Goal: Book appointment/travel/reservation

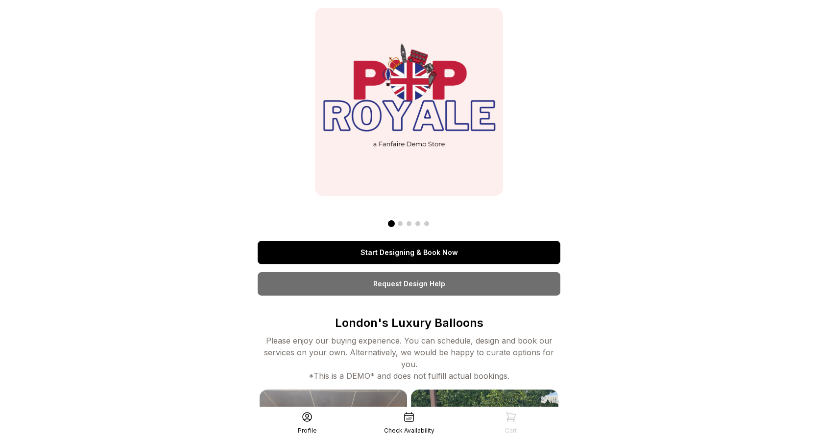
click at [374, 253] on link "Start Designing & Book Now" at bounding box center [409, 253] width 303 height 24
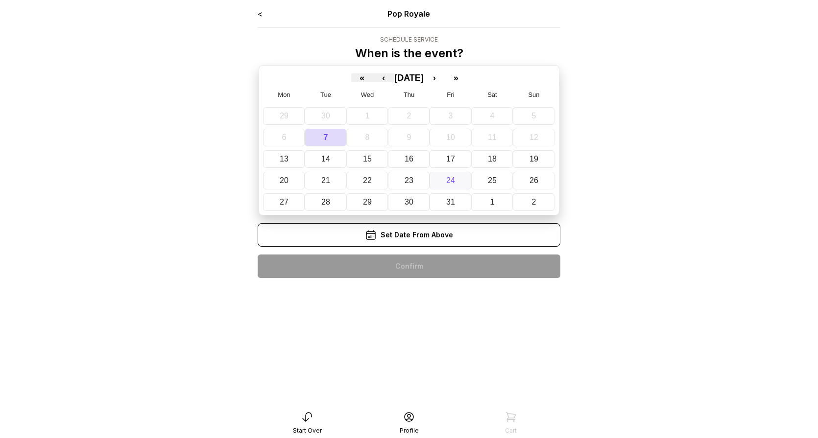
click at [459, 179] on button "24" at bounding box center [450, 181] width 42 height 18
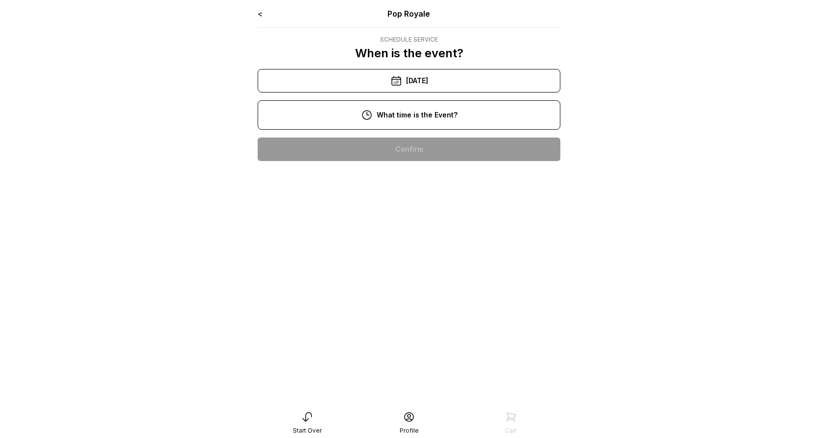
click at [423, 180] on div "11:00 am" at bounding box center [408, 181] width 287 height 24
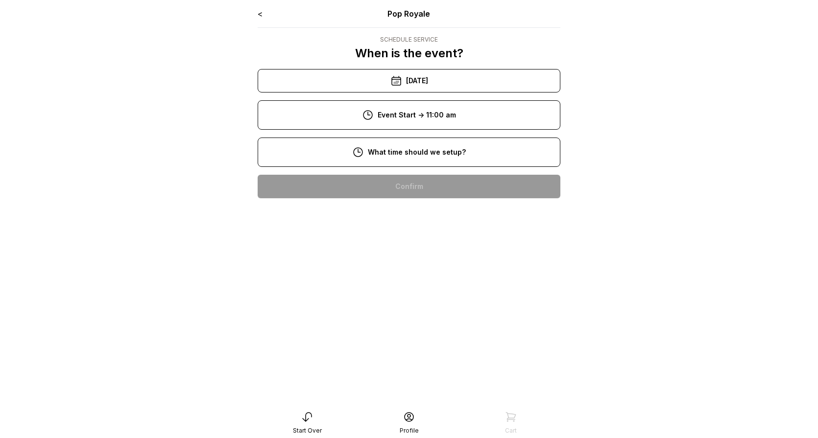
click at [420, 182] on div "8:00 am" at bounding box center [408, 187] width 287 height 24
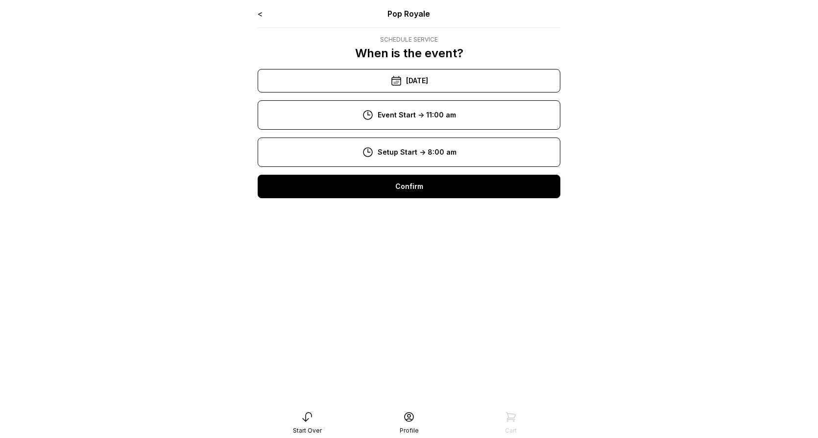
click at [419, 178] on div "Confirm" at bounding box center [409, 187] width 303 height 24
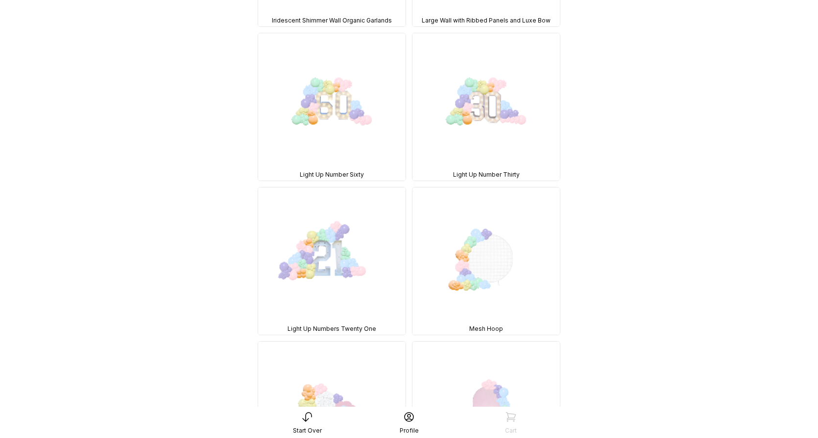
scroll to position [391, 0]
click at [489, 99] on img at bounding box center [485, 105] width 147 height 147
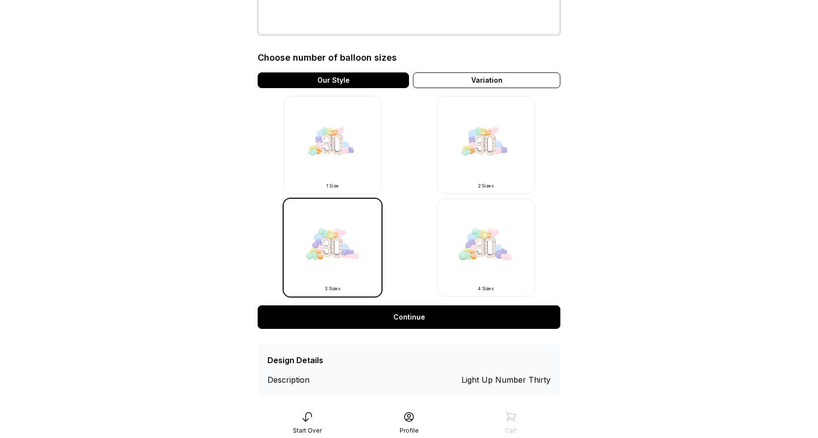
scroll to position [244, 0]
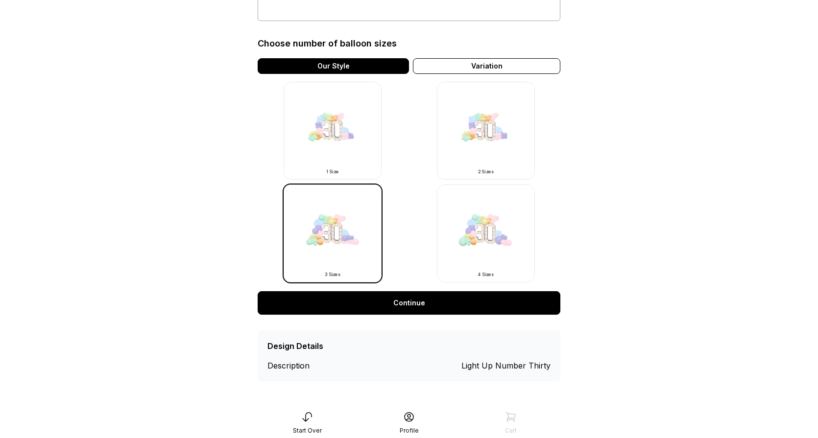
click at [476, 301] on link "Continue" at bounding box center [409, 303] width 303 height 24
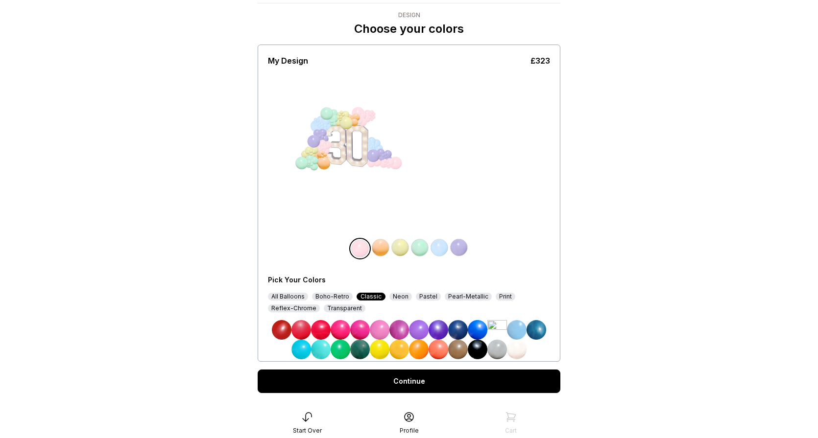
scroll to position [31, 0]
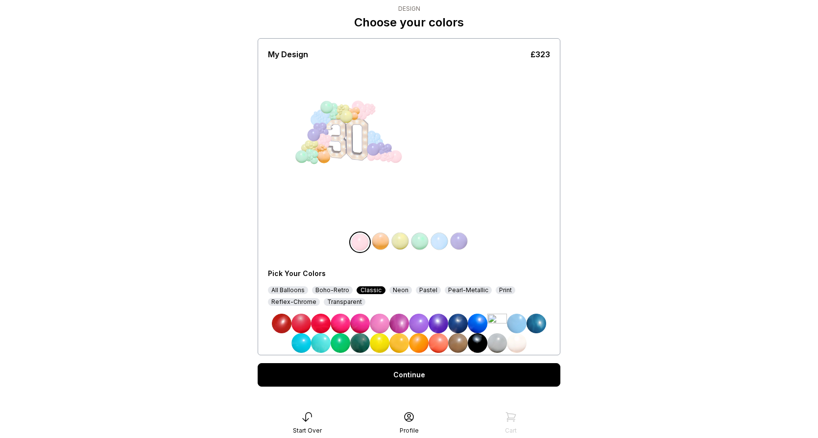
click at [294, 286] on div "Pick Your Colors All Balloons Boho-Retro Classic Neon Pastel Pearl-Metallic Pri…" at bounding box center [409, 307] width 282 height 92
click at [328, 287] on div "Boho-Retro" at bounding box center [332, 290] width 41 height 8
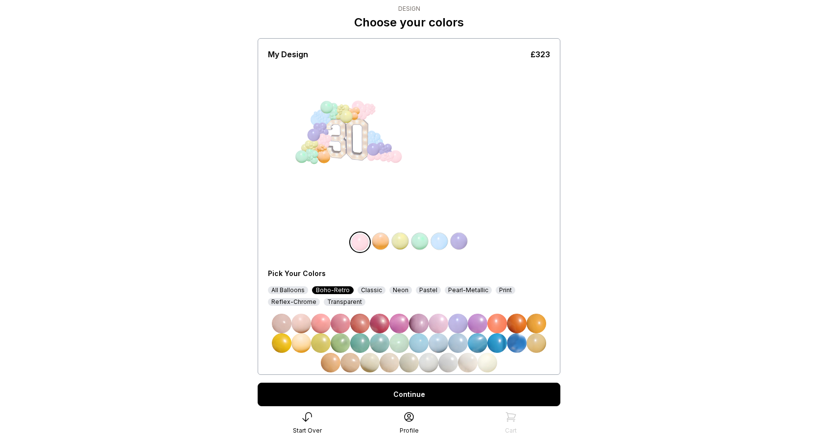
click at [395, 293] on div "Neon" at bounding box center [400, 290] width 23 height 8
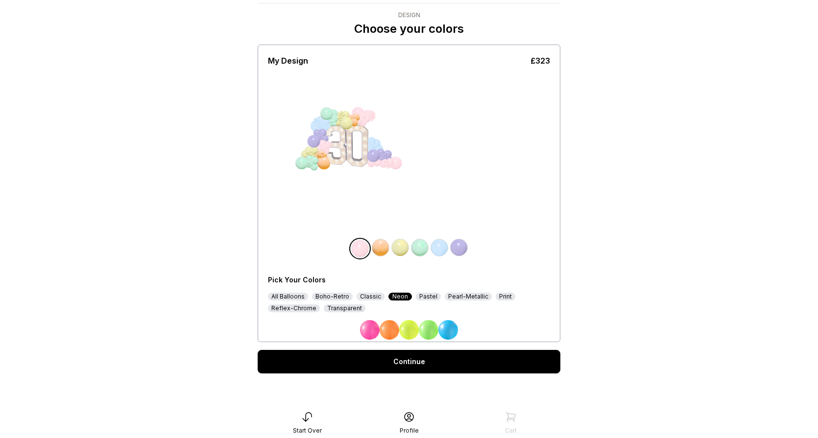
click at [427, 296] on div "Pastel" at bounding box center [428, 297] width 25 height 8
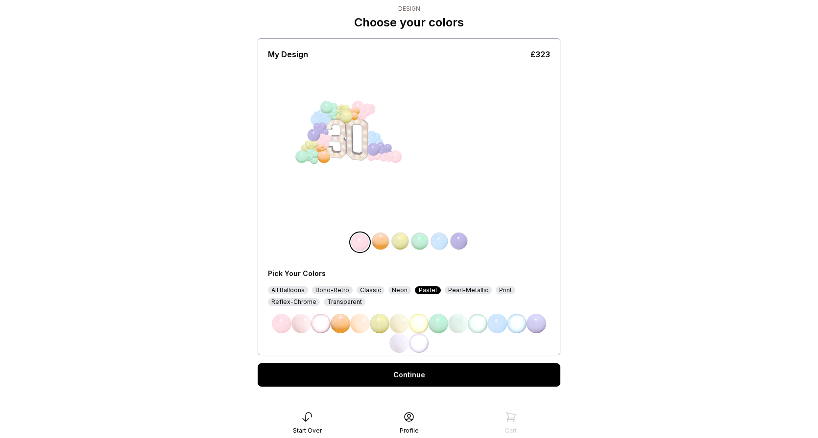
click at [453, 291] on div "Pearl-Metallic" at bounding box center [468, 290] width 47 height 8
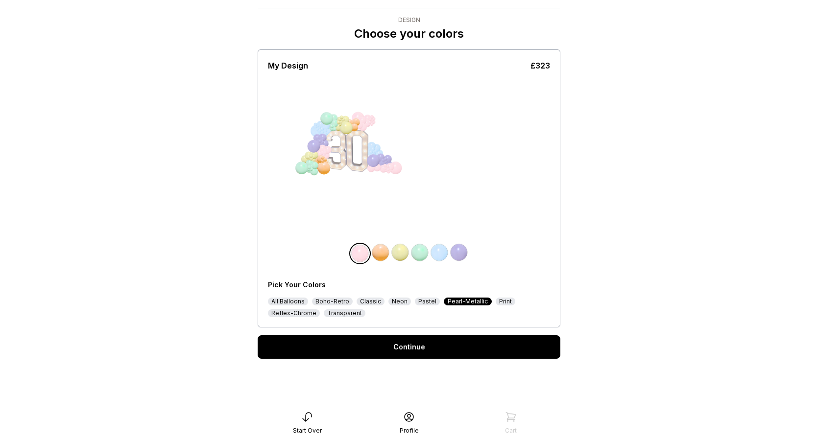
scroll to position [24, 0]
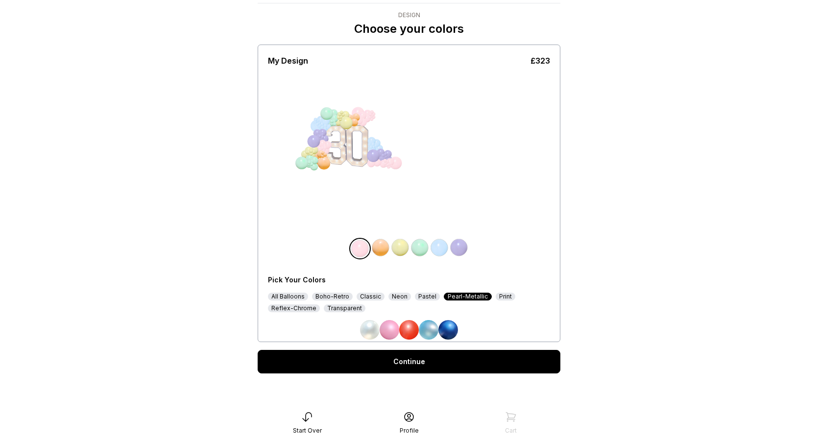
click at [497, 298] on div "Print" at bounding box center [506, 297] width 20 height 8
click at [288, 310] on div "Reflex-Chrome" at bounding box center [294, 309] width 52 height 8
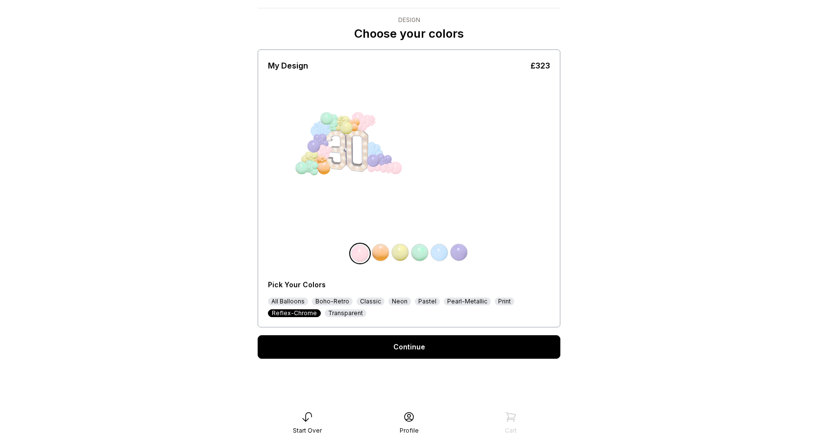
scroll to position [31, 0]
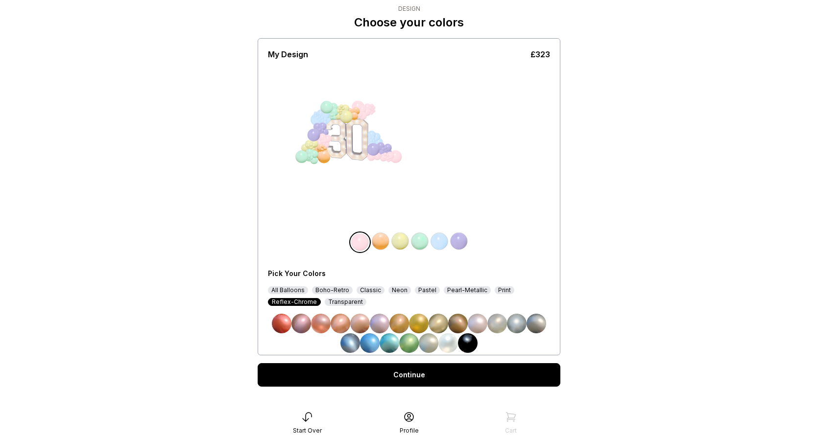
click at [351, 300] on div "Transparent" at bounding box center [346, 302] width 42 height 8
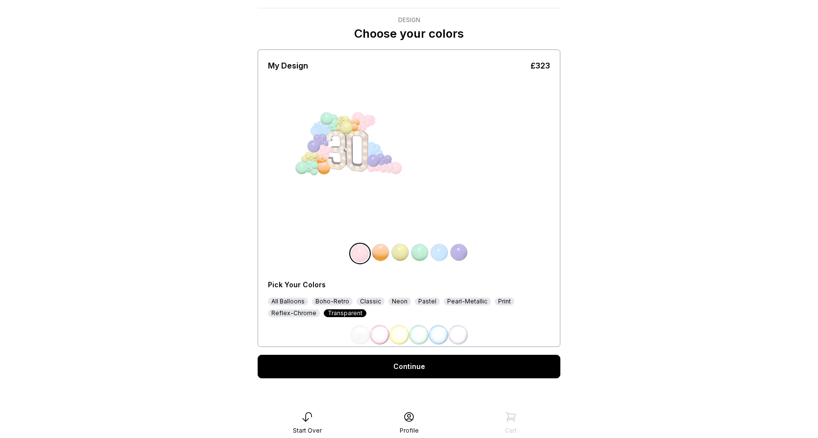
scroll to position [24, 0]
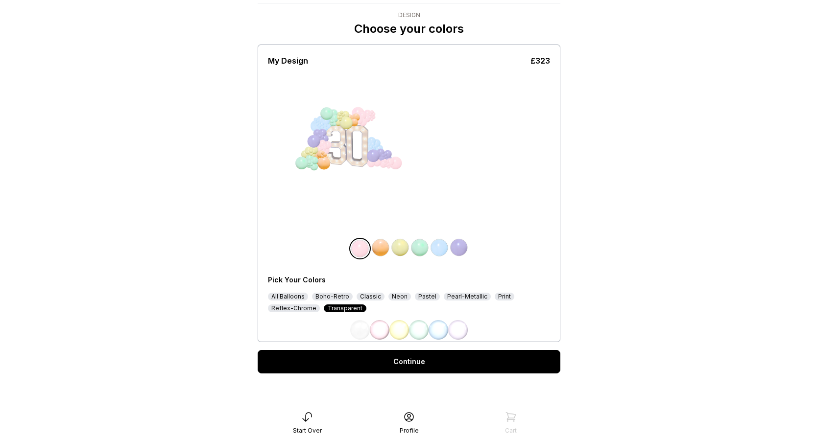
click at [286, 297] on div "All Balloons" at bounding box center [288, 297] width 40 height 8
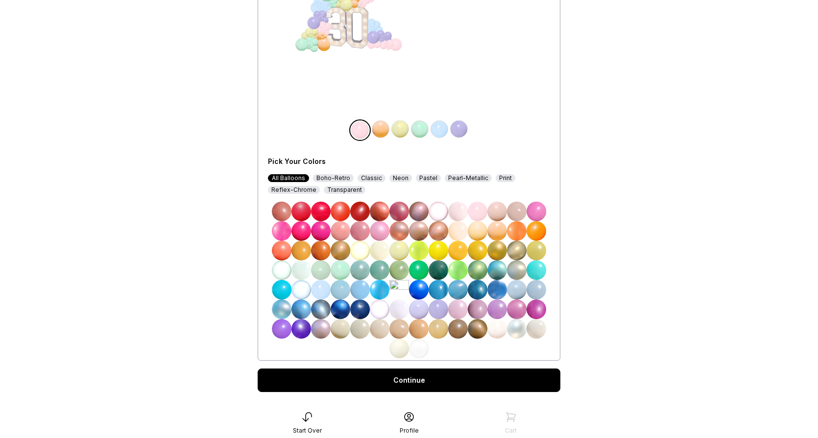
scroll to position [162, 0]
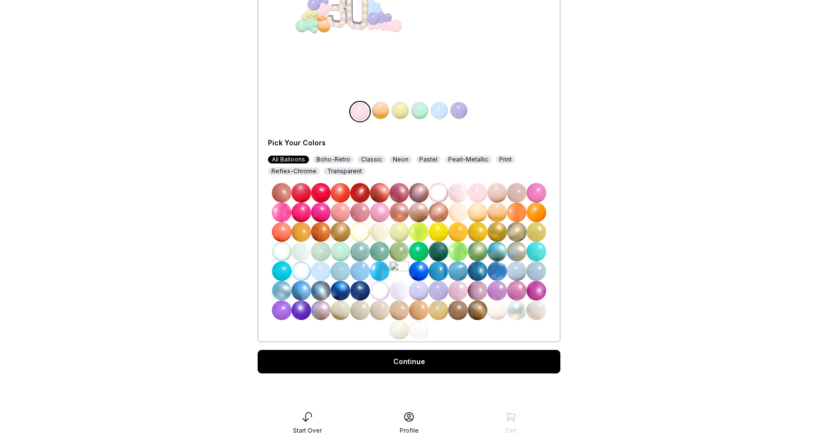
click at [442, 357] on link "Continue" at bounding box center [409, 362] width 303 height 24
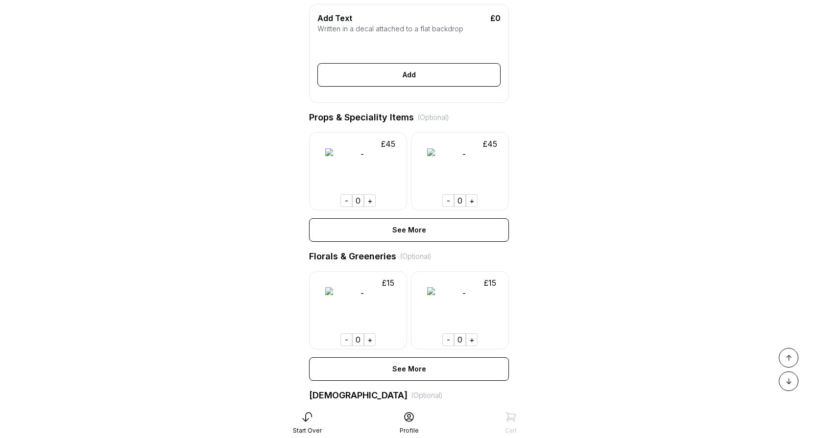
scroll to position [392, 0]
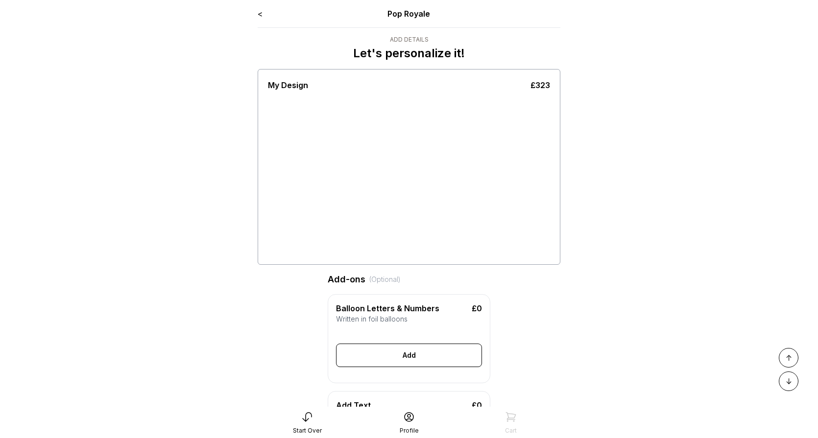
scroll to position [392, 0]
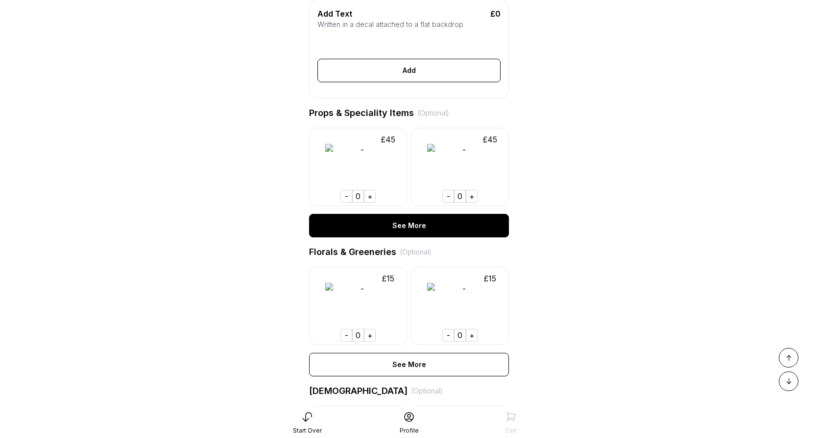
click at [398, 223] on div "See More" at bounding box center [409, 226] width 200 height 24
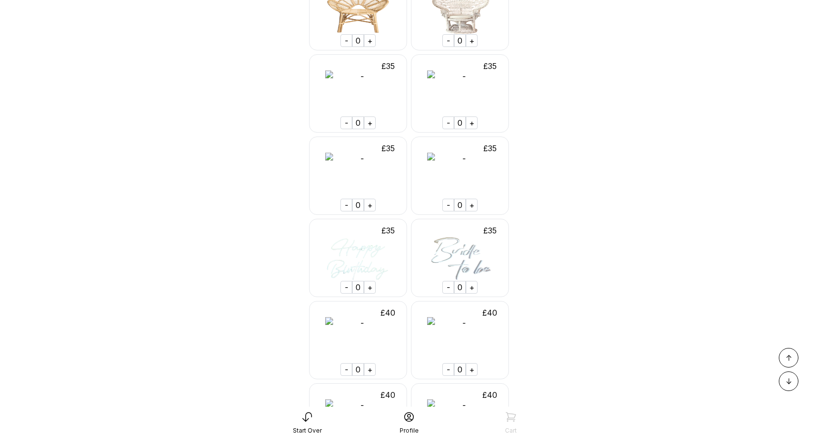
scroll to position [709, 0]
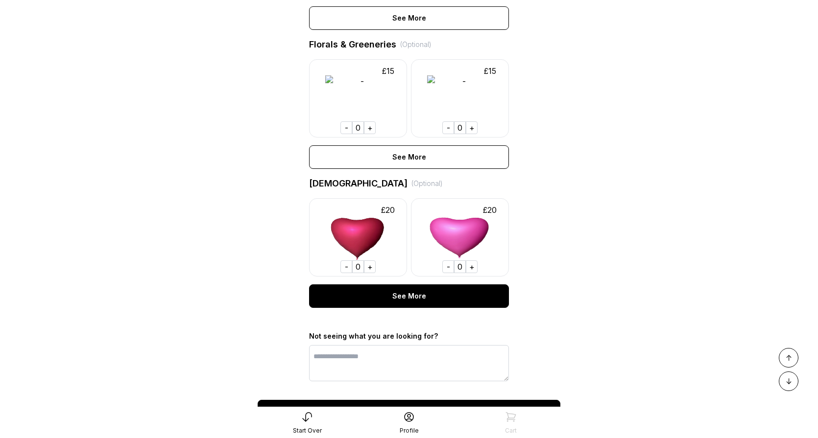
scroll to position [609, 0]
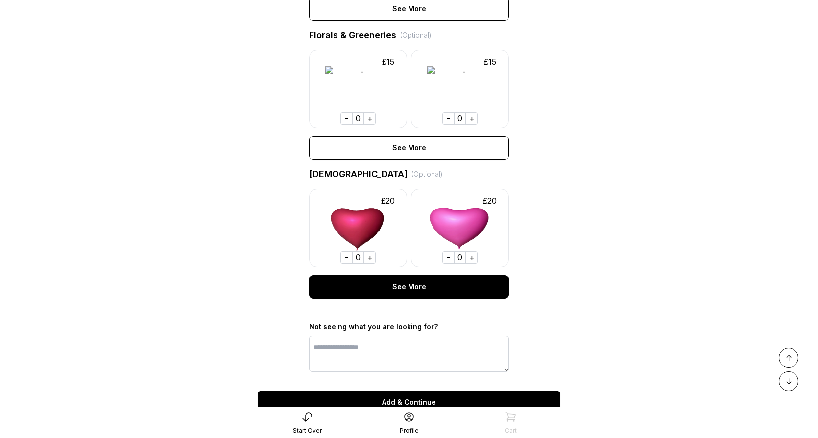
click at [415, 286] on div "See More" at bounding box center [409, 287] width 200 height 24
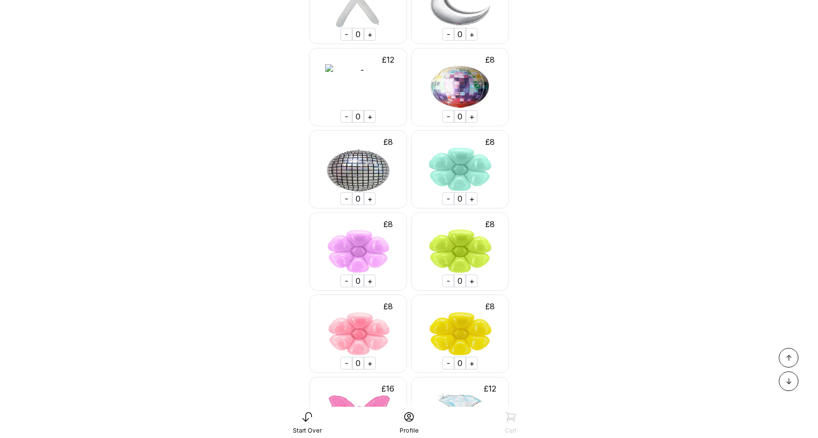
scroll to position [1575, 0]
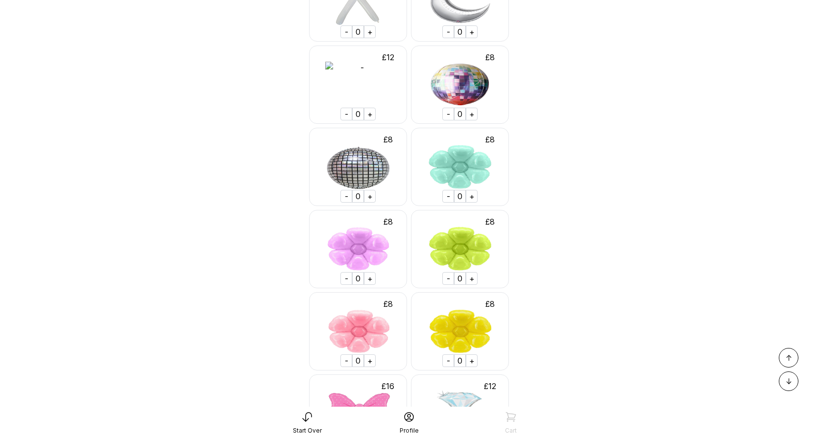
click at [368, 116] on div "+" at bounding box center [370, 114] width 12 height 13
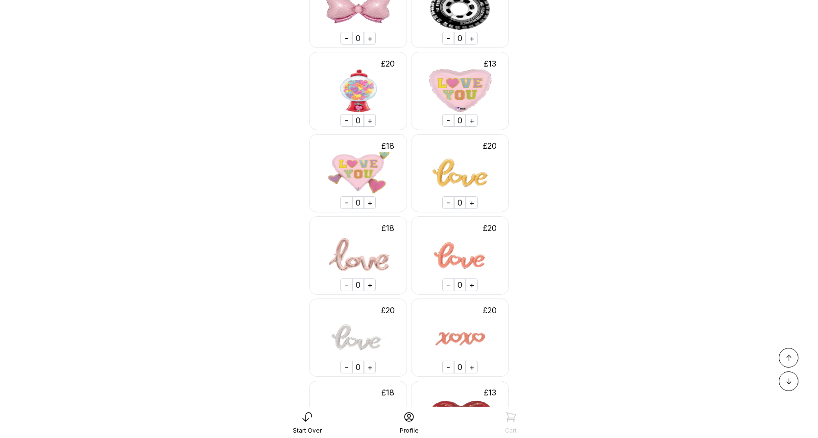
scroll to position [911, 0]
click at [372, 203] on div "+" at bounding box center [370, 202] width 12 height 13
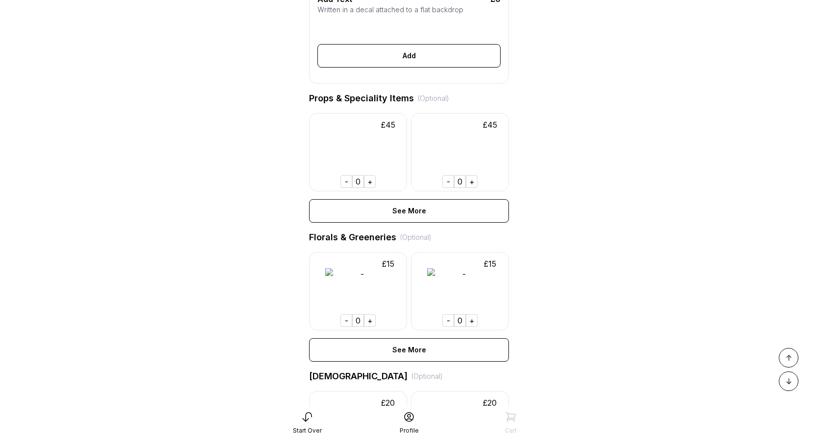
scroll to position [403, 0]
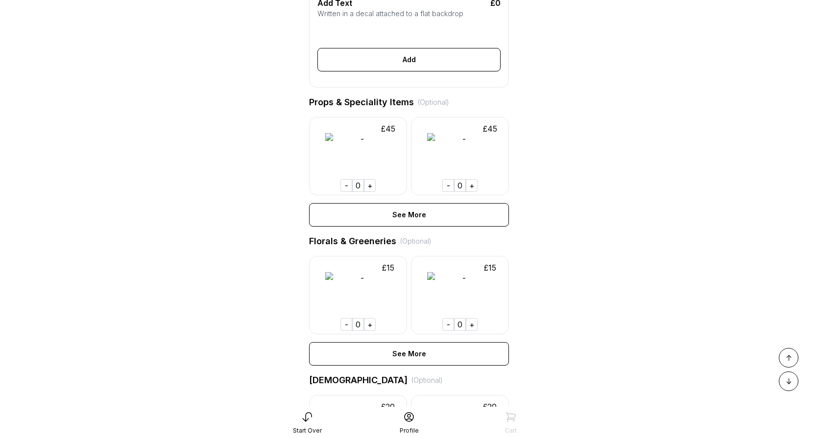
click at [370, 323] on div "+" at bounding box center [370, 324] width 12 height 13
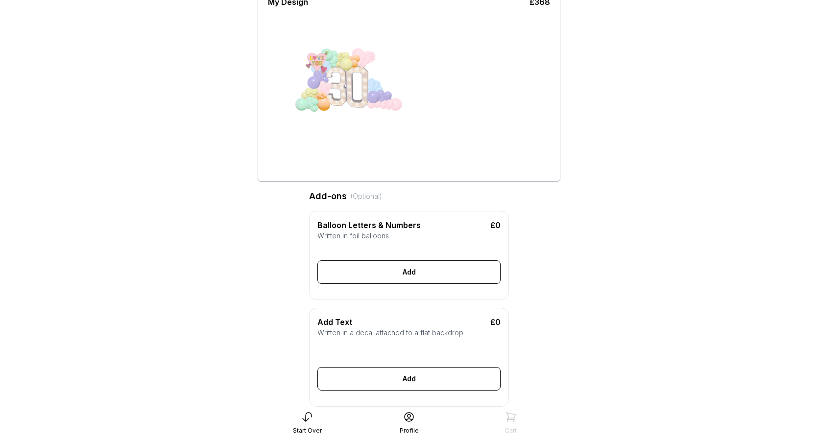
scroll to position [247, 0]
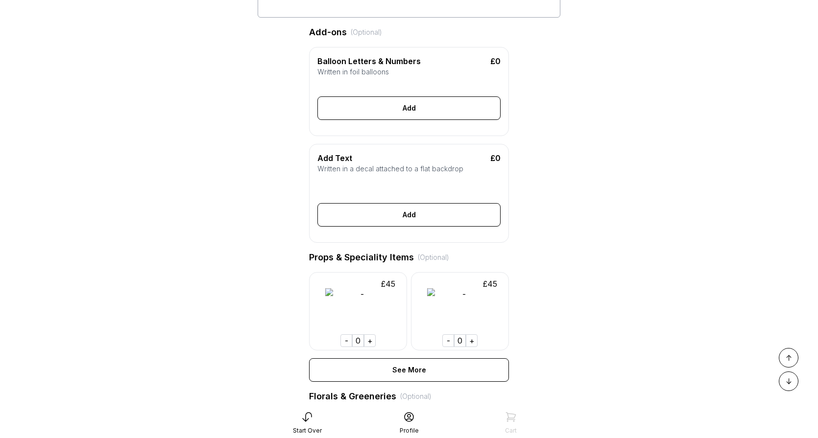
click at [346, 339] on div "-" at bounding box center [346, 340] width 12 height 13
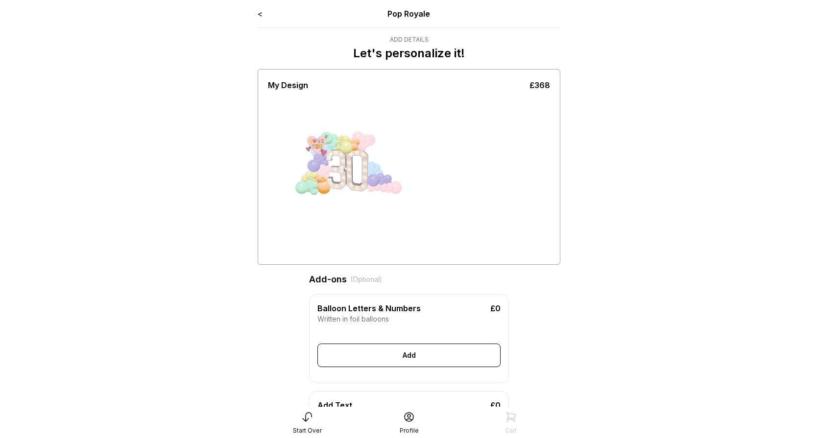
click at [261, 14] on link "<" at bounding box center [260, 14] width 5 height 10
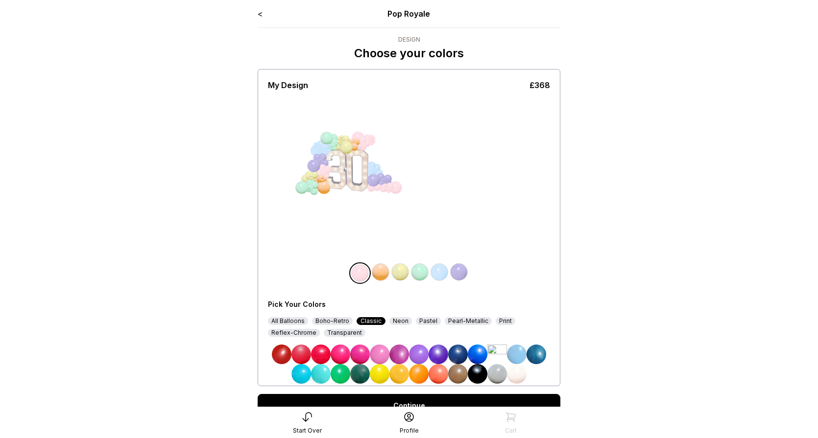
click at [261, 14] on link "<" at bounding box center [260, 14] width 5 height 10
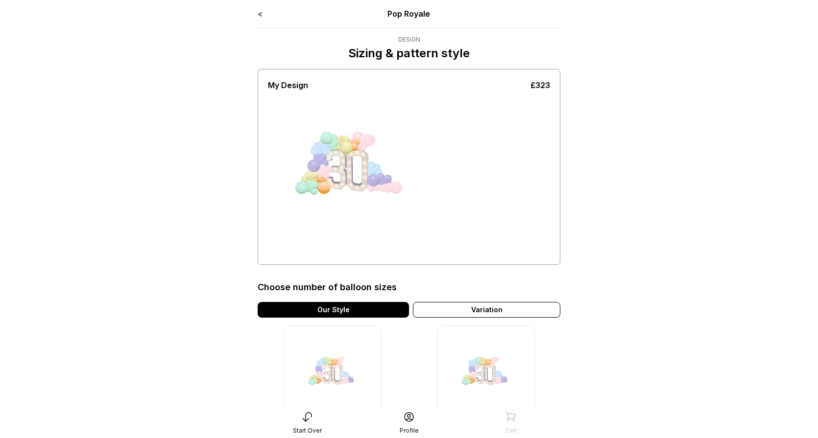
click at [261, 15] on link "<" at bounding box center [260, 14] width 5 height 10
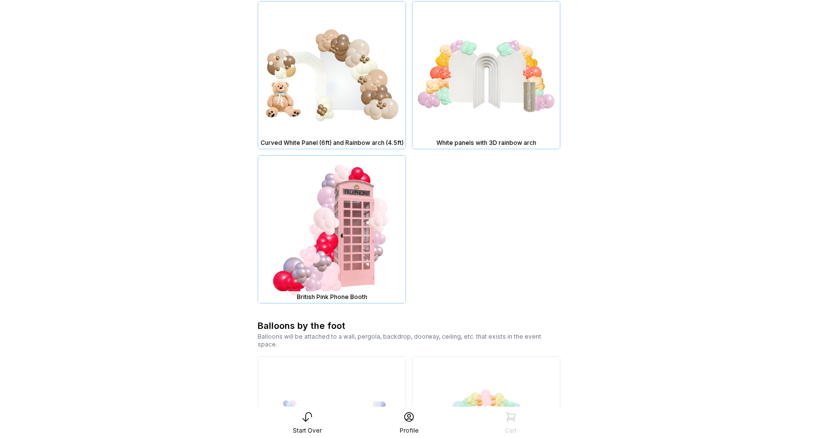
scroll to position [2274, 0]
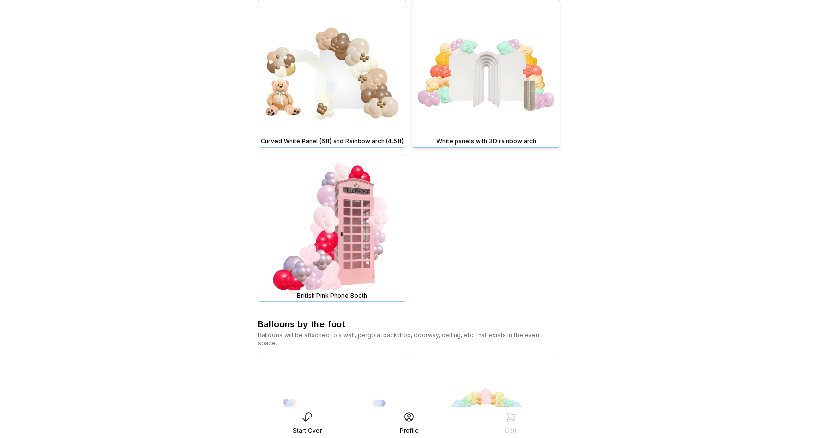
click at [488, 116] on img at bounding box center [485, 73] width 147 height 147
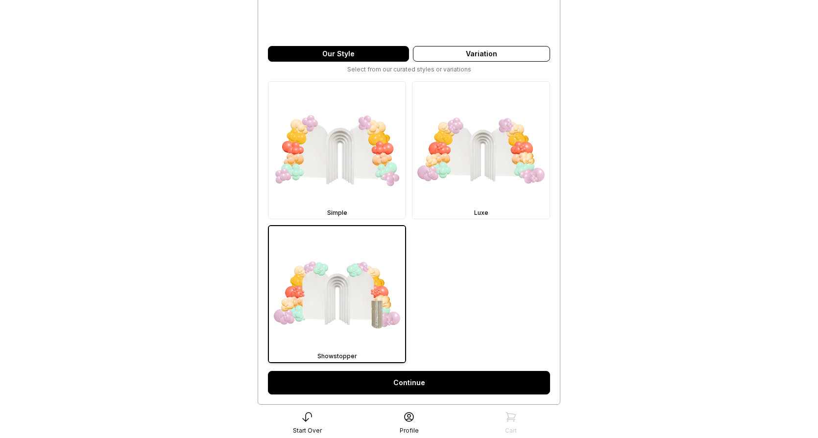
scroll to position [235, 0]
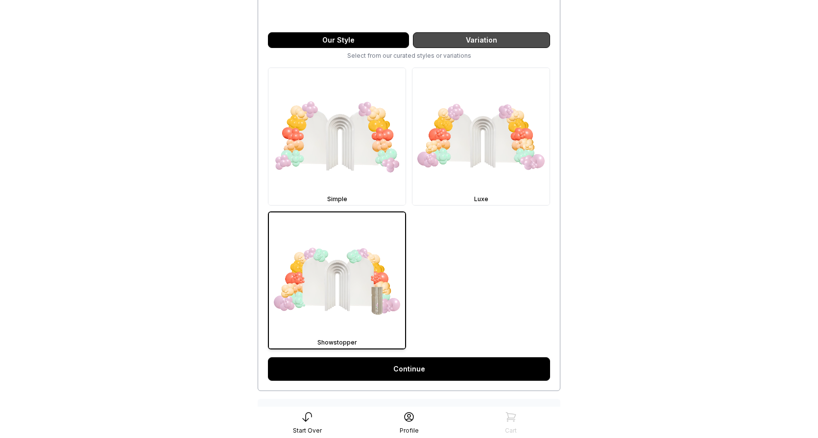
click at [487, 39] on div "Variation" at bounding box center [481, 40] width 137 height 16
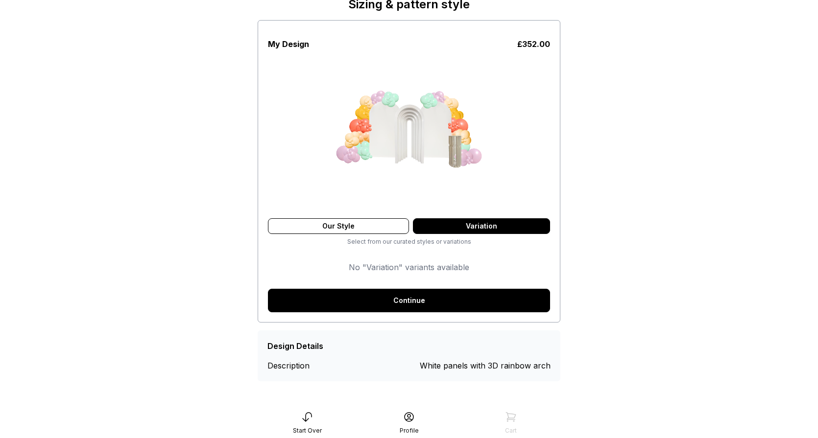
scroll to position [49, 0]
click at [346, 225] on div "Our Style" at bounding box center [338, 226] width 141 height 16
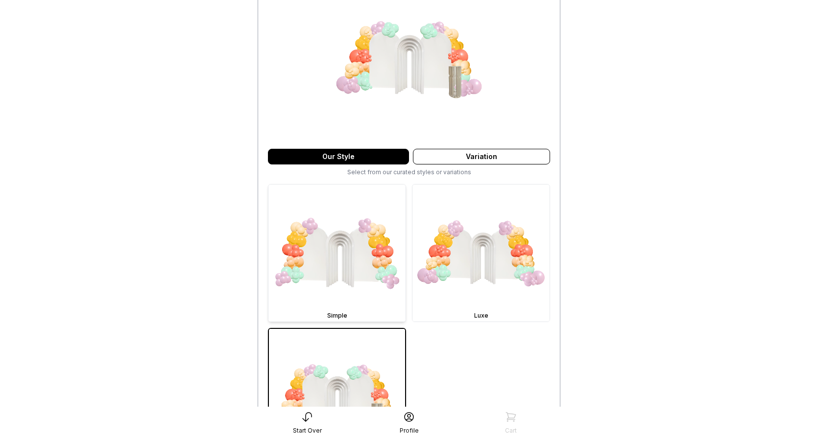
scroll to position [0, 0]
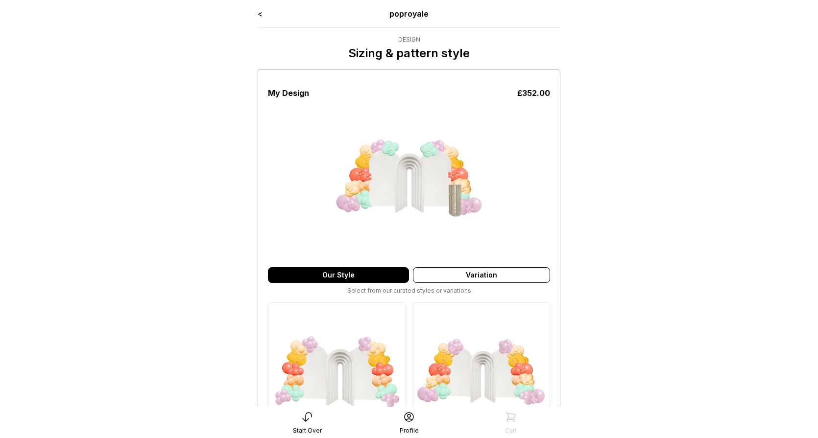
click at [261, 14] on link "<" at bounding box center [260, 14] width 5 height 10
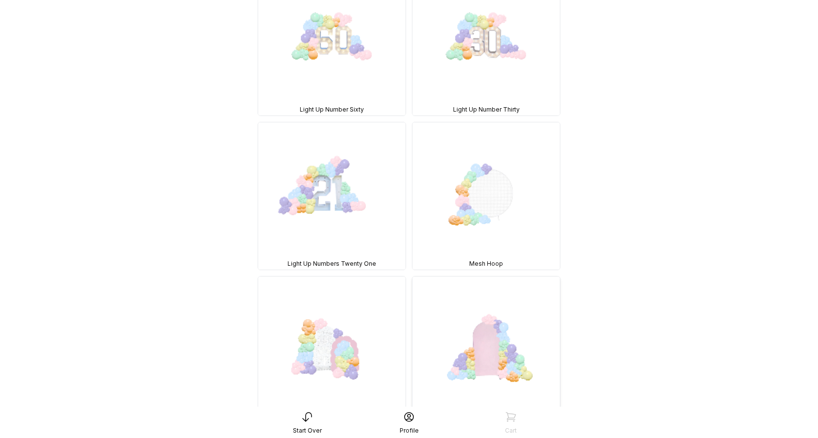
click at [484, 319] on img at bounding box center [485, 350] width 147 height 147
